Goal: Navigation & Orientation: Find specific page/section

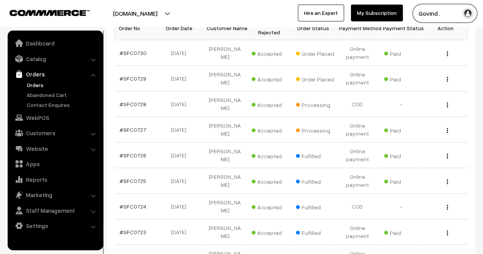
scroll to position [136, 0]
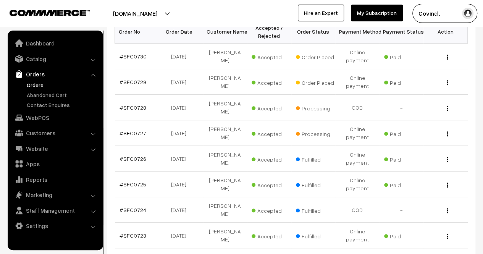
click at [58, 89] on ul "Orders" at bounding box center [56, 95] width 92 height 28
click at [56, 94] on link "Abandoned Cart" at bounding box center [63, 95] width 76 height 8
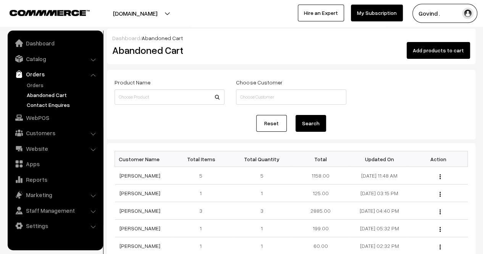
click at [56, 105] on link "Contact Enquires" at bounding box center [63, 105] width 76 height 8
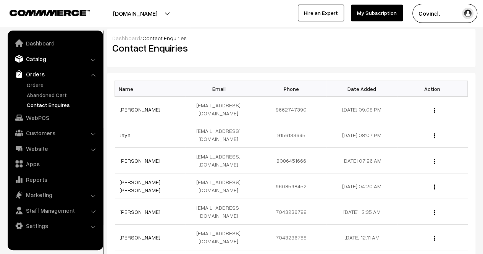
click at [39, 61] on link "Catalog" at bounding box center [55, 59] width 91 height 14
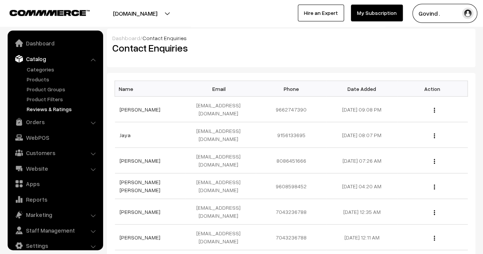
click at [48, 106] on link "Reviews & Ratings" at bounding box center [63, 109] width 76 height 8
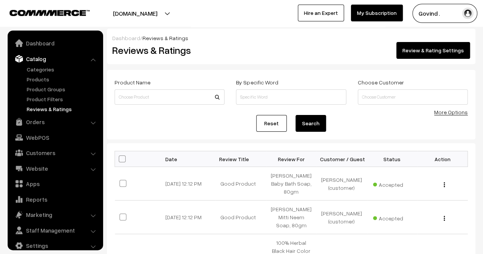
scroll to position [10, 0]
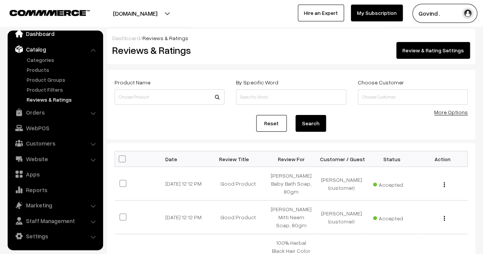
click at [42, 35] on link "Dashboard" at bounding box center [55, 34] width 91 height 14
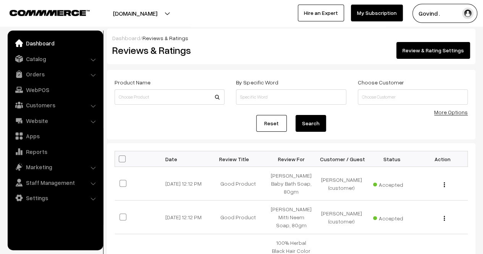
scroll to position [0, 0]
